Goal: Find specific fact: Find contact information

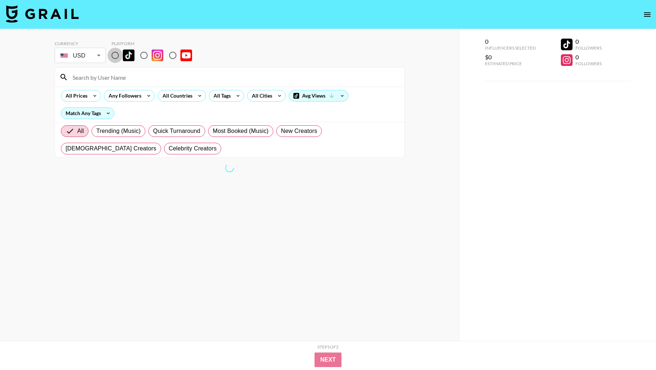
click at [114, 58] on input "radio" at bounding box center [115, 55] width 15 height 15
radio input "true"
click at [106, 75] on input at bounding box center [234, 77] width 332 height 12
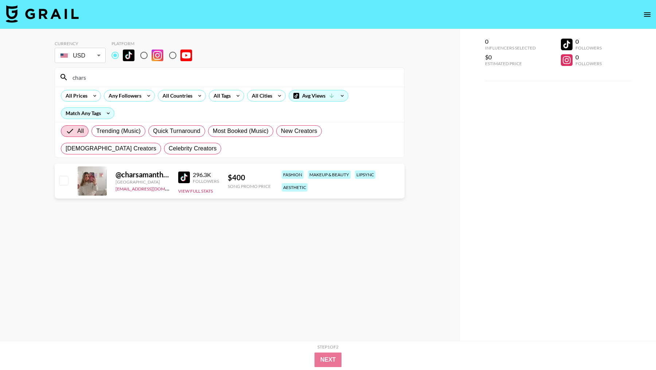
type input "chars"
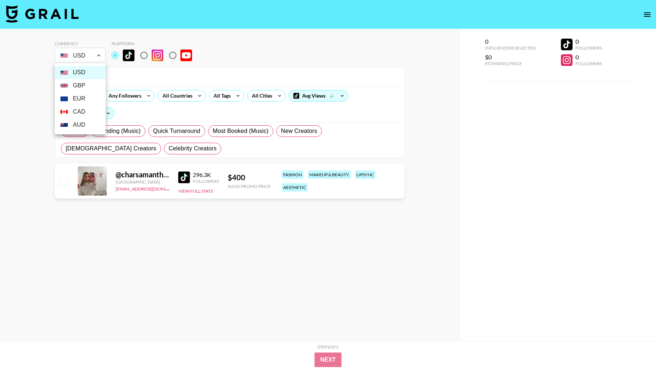
click at [91, 53] on body "Currency USD USD ​ Platform chars All Prices Any Followers All Countries All Ta…" at bounding box center [328, 200] width 656 height 400
click at [89, 85] on li "GBP" at bounding box center [80, 85] width 51 height 13
type input "GBP"
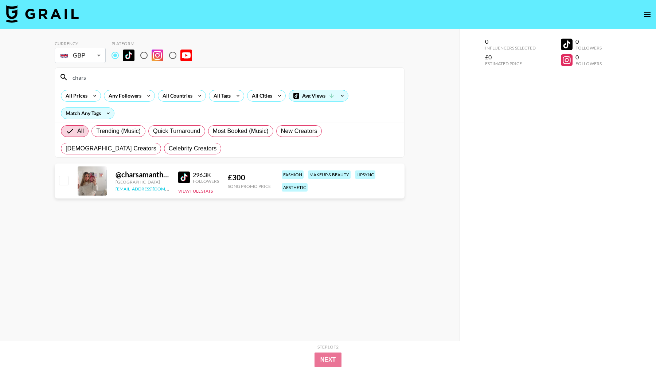
drag, startPoint x: 115, startPoint y: 189, endPoint x: 163, endPoint y: 190, distance: 48.1
click at [163, 190] on div "[EMAIL_ADDRESS][DOMAIN_NAME]" at bounding box center [143, 188] width 54 height 7
drag, startPoint x: 163, startPoint y: 190, endPoint x: 115, endPoint y: 190, distance: 48.5
click at [115, 190] on div "@ charsamanthaa United States [EMAIL_ADDRESS][DOMAIN_NAME] 296.3K Followers Vie…" at bounding box center [230, 181] width 350 height 35
copy link "[EMAIL_ADDRESS][DOMAIN_NAME]"
